Goal: Task Accomplishment & Management: Use online tool/utility

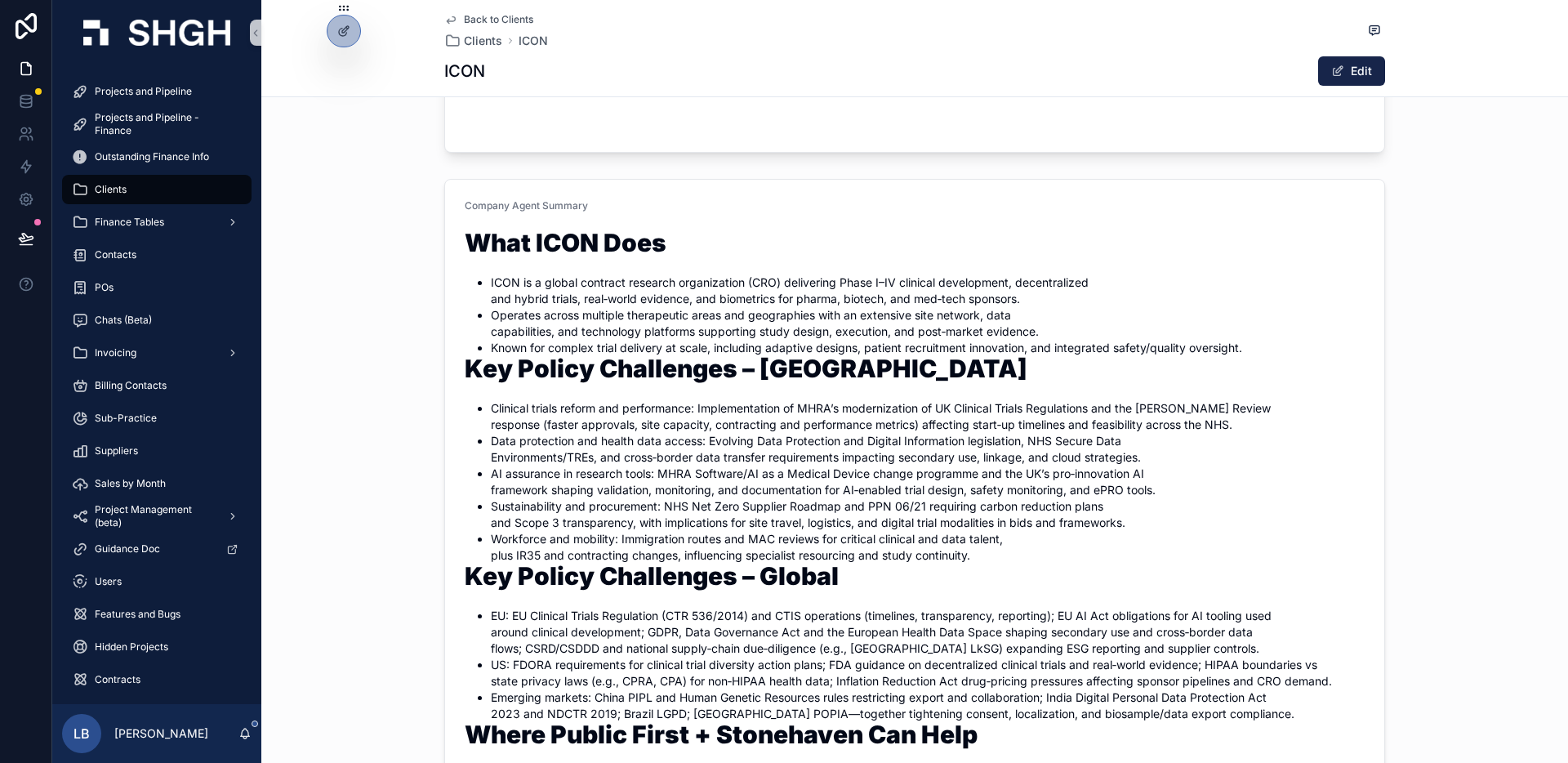
scroll to position [327, 0]
click at [1234, 93] on div "Back to Clients Clients ICON ICON Edit" at bounding box center [914, 48] width 1307 height 97
click at [1234, 197] on div "Company Agent Summary What ICON Does ICON is a global contract research organiz…" at bounding box center [914, 652] width 1307 height 960
click at [1234, 310] on div "Company Agent Summary What ICON Does ICON is a global contract research organiz…" at bounding box center [914, 652] width 1307 height 960
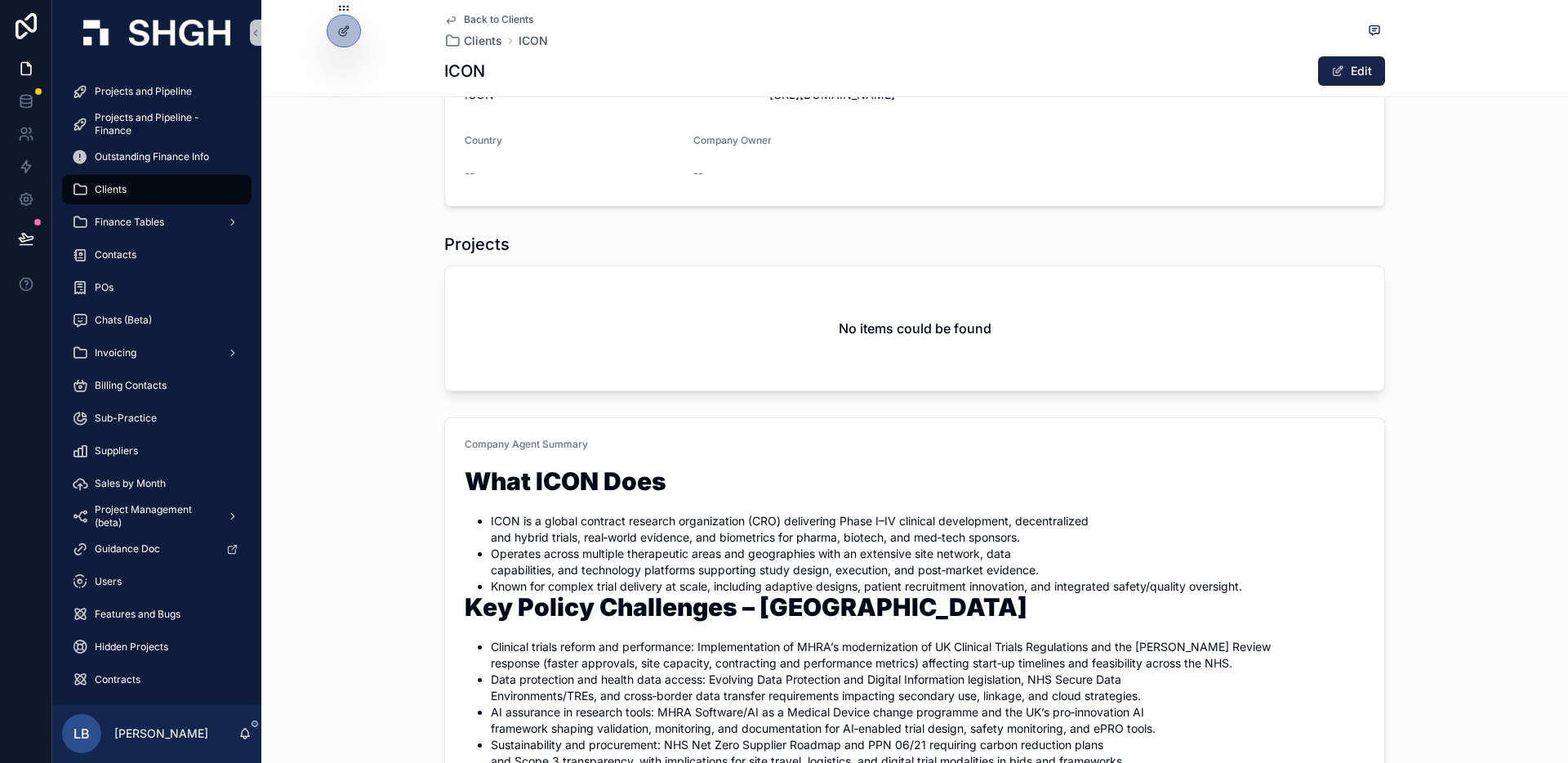
scroll to position [0, 0]
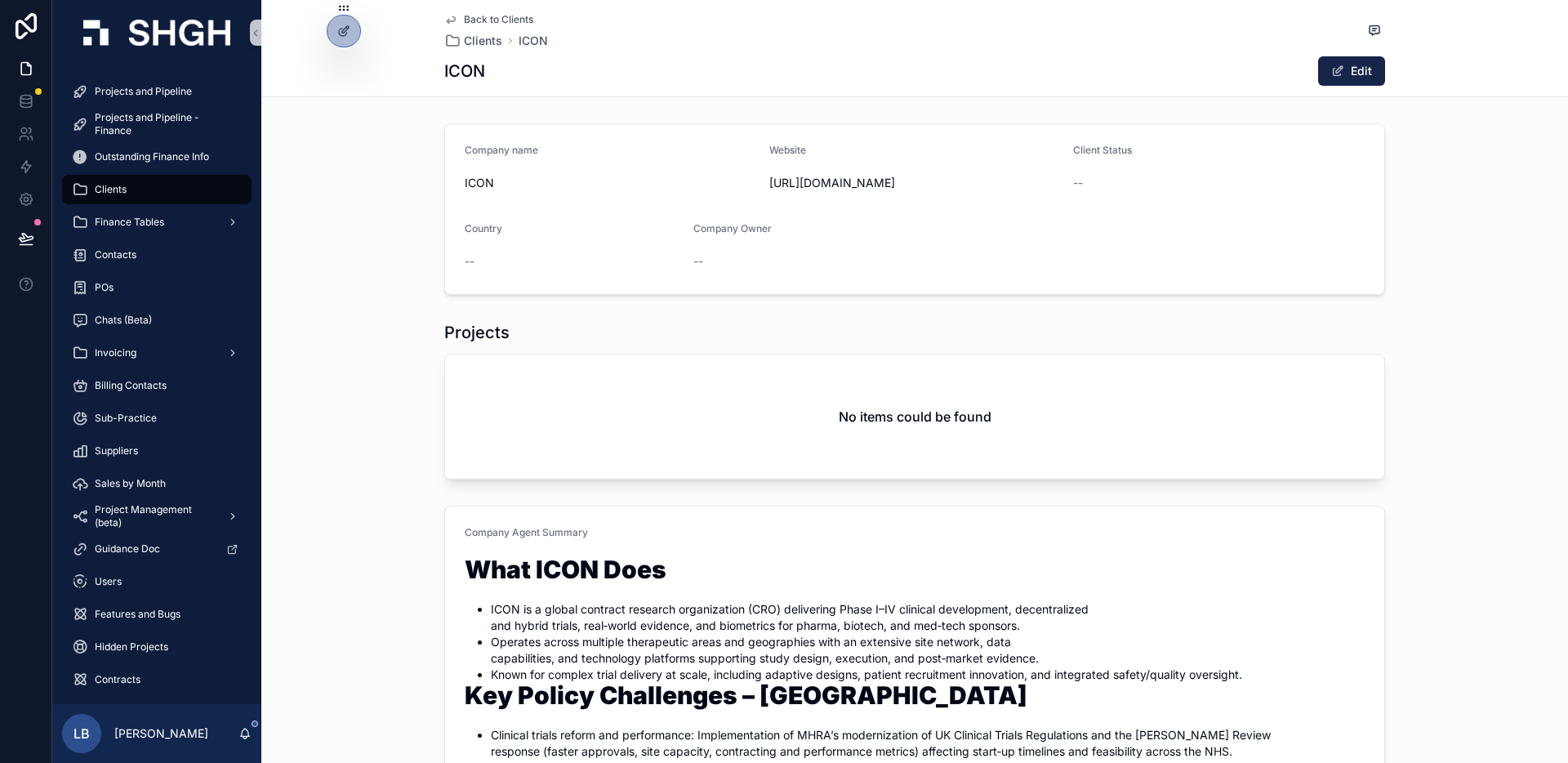
click at [1234, 339] on div "Projects No items could be found" at bounding box center [914, 401] width 1307 height 172
click at [162, 97] on span "Projects and Pipeline" at bounding box center [143, 91] width 97 height 13
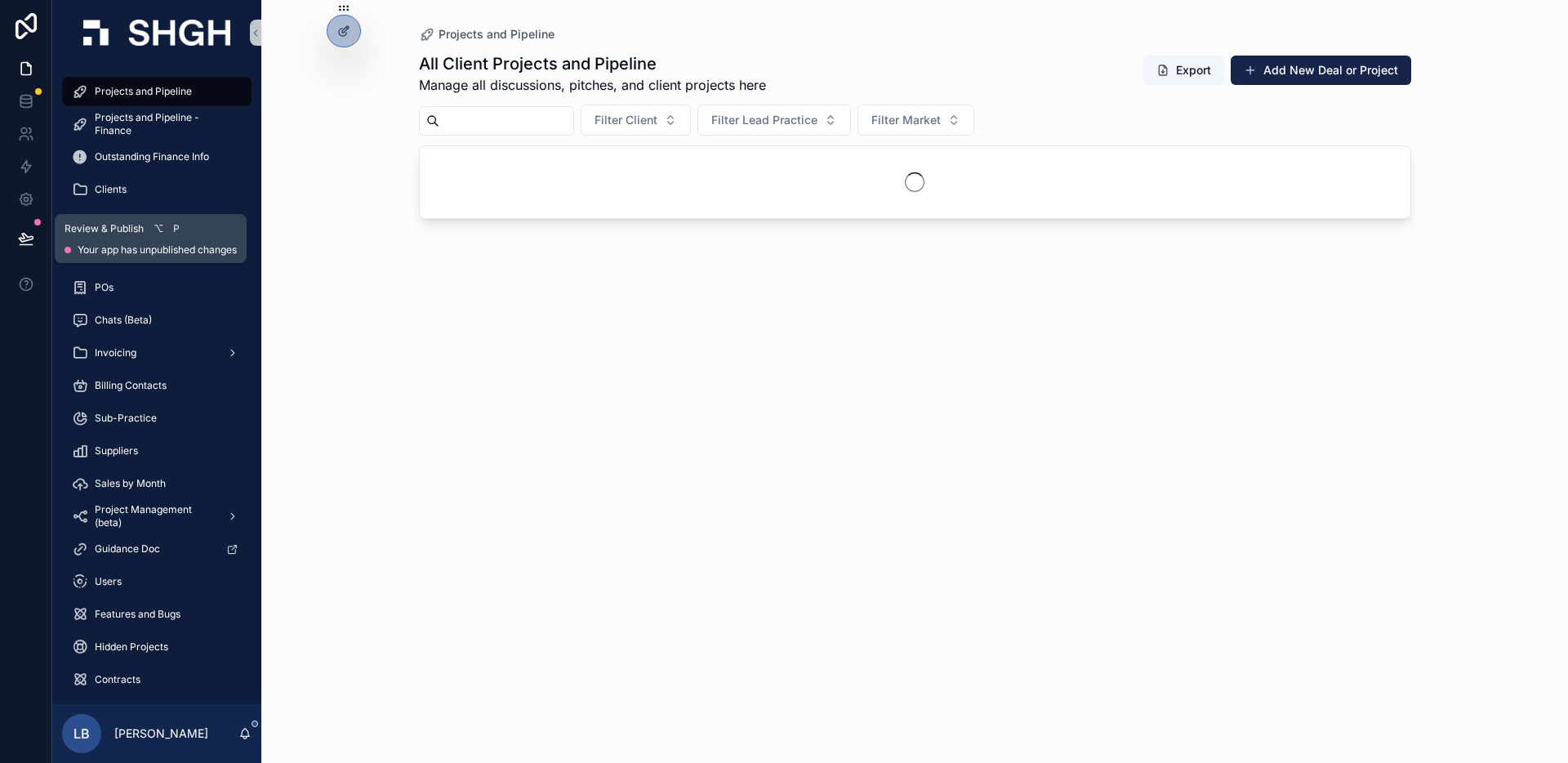
click at [33, 233] on icon at bounding box center [25, 239] width 17 height 17
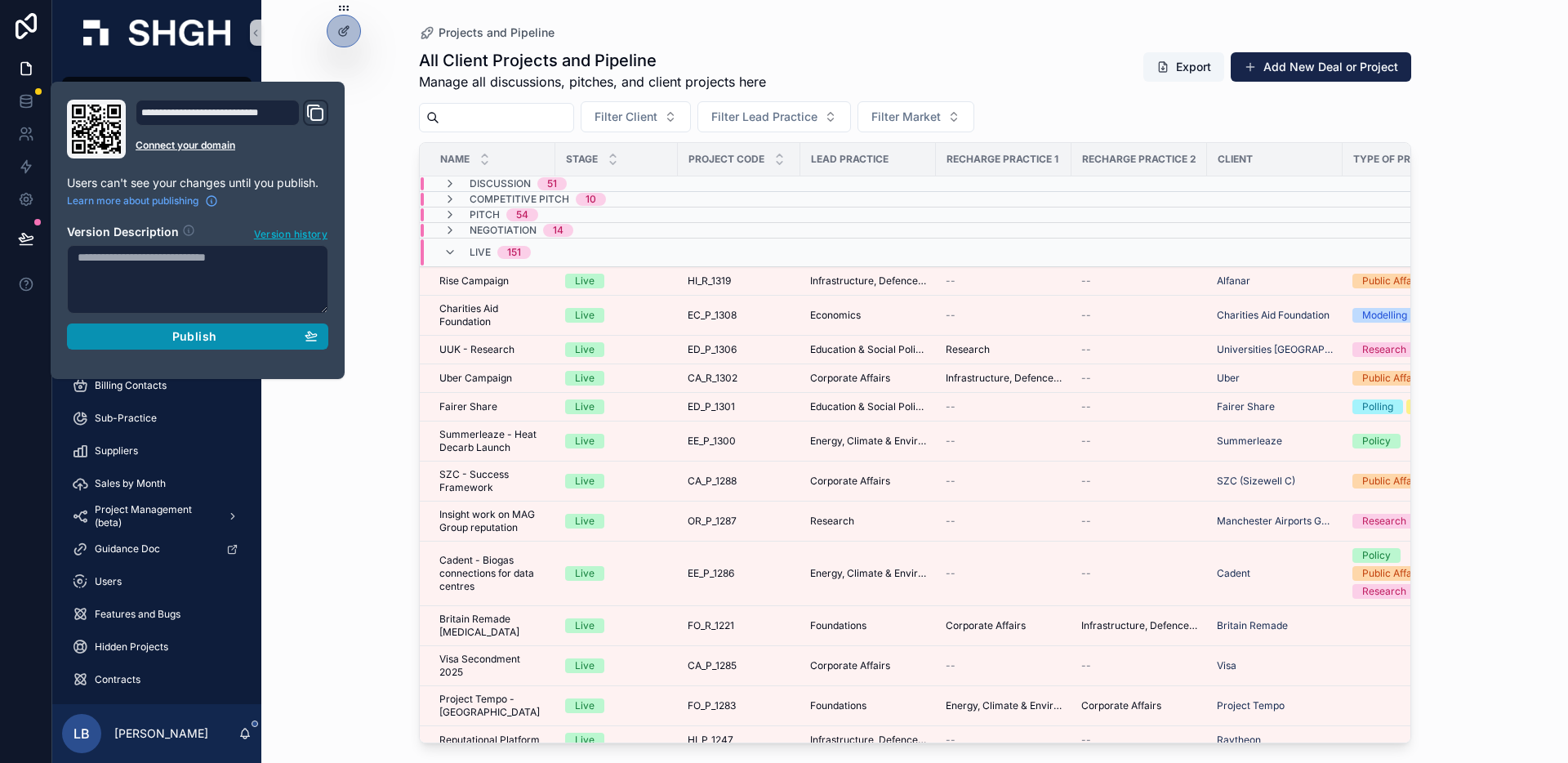
click at [243, 340] on div "Publish" at bounding box center [198, 336] width 240 height 15
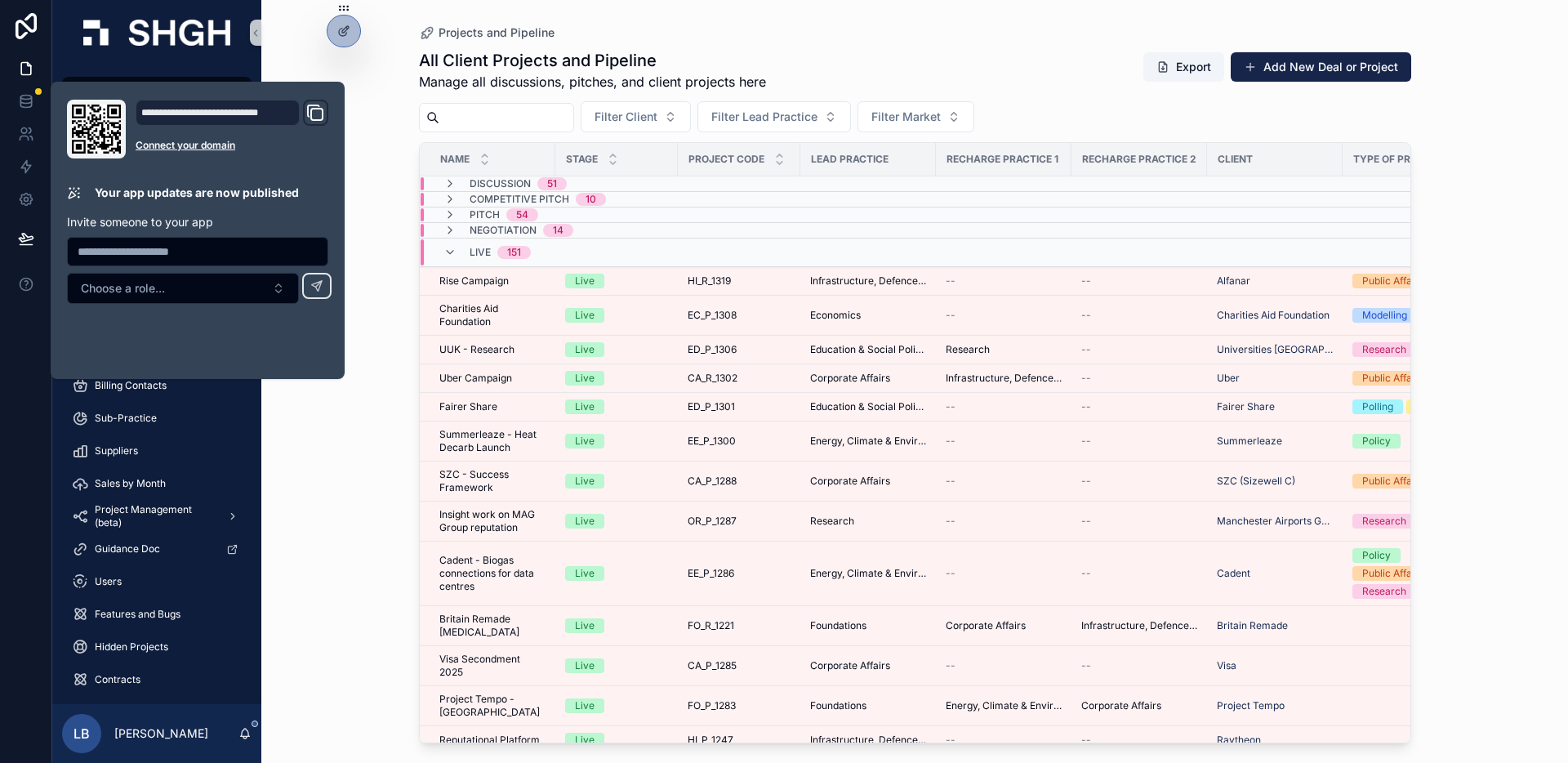
click at [1234, 195] on div "Projects and Pipeline All Client Projects and Pipeline Manage all discussions, …" at bounding box center [914, 382] width 1307 height 763
